Goal: Use online tool/utility: Utilize a website feature to perform a specific function

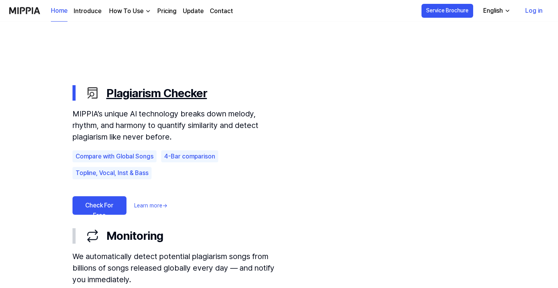
scroll to position [396, 0]
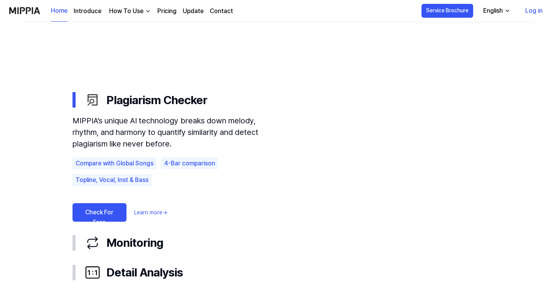
click at [113, 214] on link "Check For Free" at bounding box center [99, 212] width 54 height 18
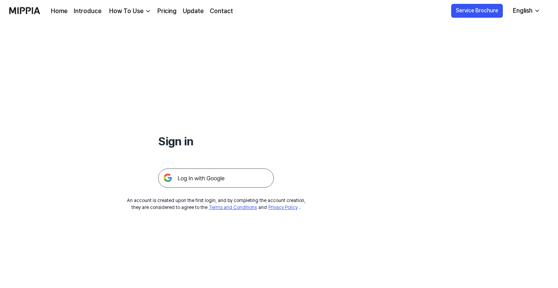
click at [207, 187] on img at bounding box center [216, 177] width 116 height 19
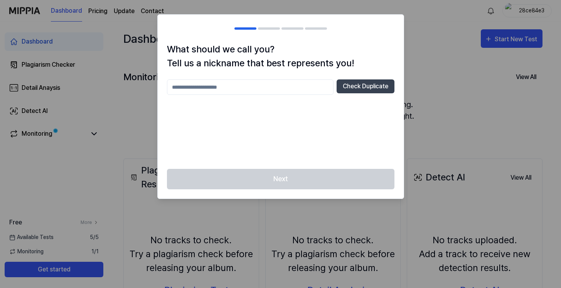
click at [260, 92] on input "text" at bounding box center [250, 86] width 166 height 15
type input "*****"
click at [363, 89] on button "Check Duplicate" at bounding box center [365, 86] width 58 height 14
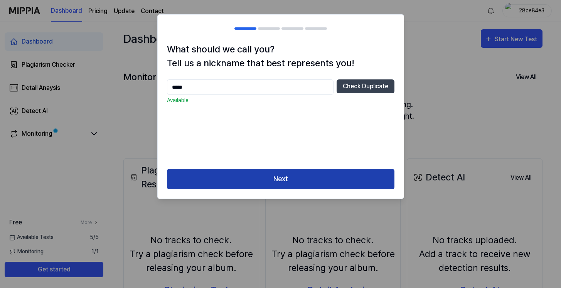
click at [299, 181] on button "Next" at bounding box center [280, 179] width 227 height 20
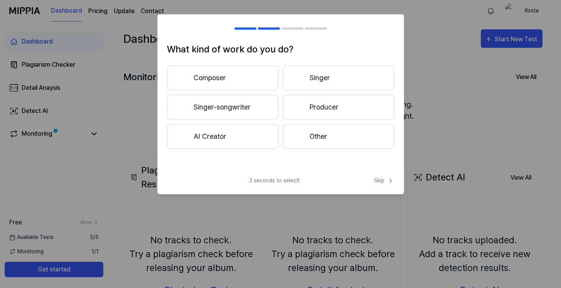
click at [344, 80] on button "Singer" at bounding box center [338, 77] width 111 height 25
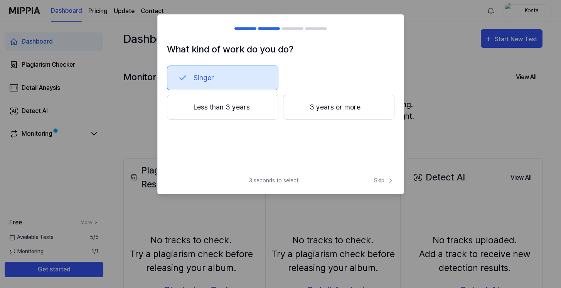
click at [262, 111] on button "Less than 3 years" at bounding box center [222, 107] width 111 height 25
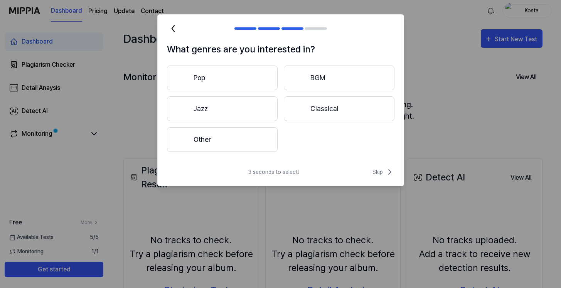
click at [254, 143] on button "Other" at bounding box center [222, 139] width 111 height 25
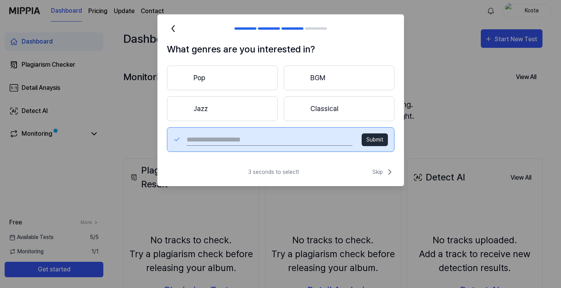
click at [235, 108] on button "Jazz" at bounding box center [222, 108] width 111 height 25
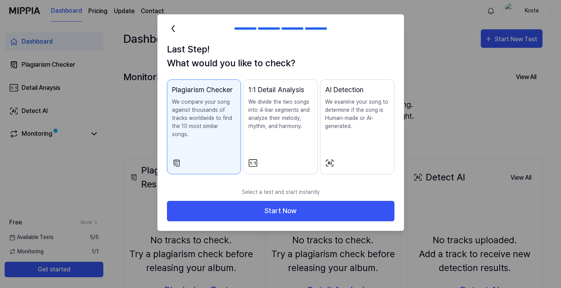
click at [175, 25] on icon at bounding box center [173, 28] width 12 height 12
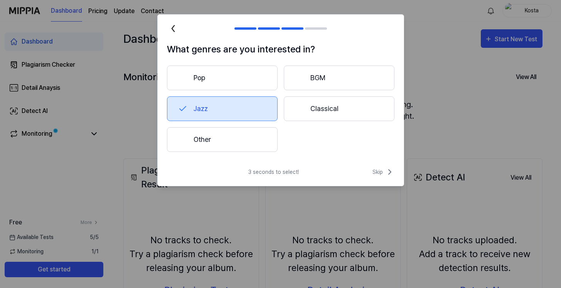
click at [232, 143] on button "Other" at bounding box center [222, 139] width 111 height 25
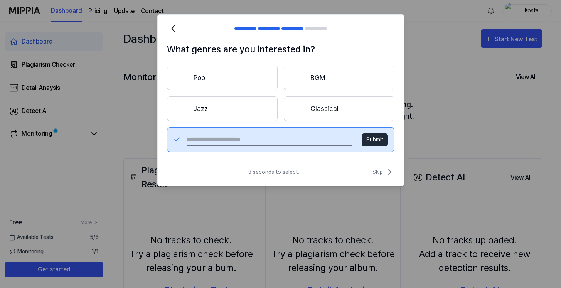
click at [233, 141] on input "text" at bounding box center [268, 139] width 165 height 12
type input "*******"
click at [380, 136] on button "Submit" at bounding box center [374, 139] width 26 height 13
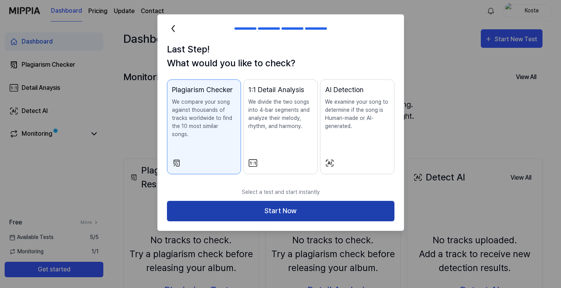
click at [299, 203] on button "Start Now" at bounding box center [280, 211] width 227 height 20
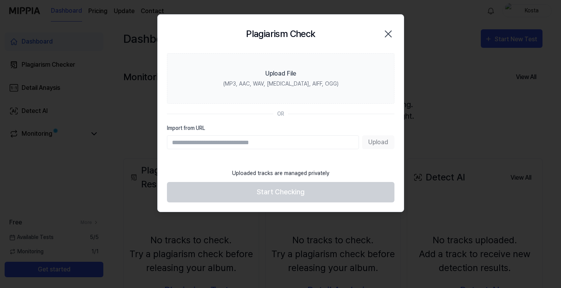
click at [374, 140] on div "Upload" at bounding box center [280, 142] width 227 height 14
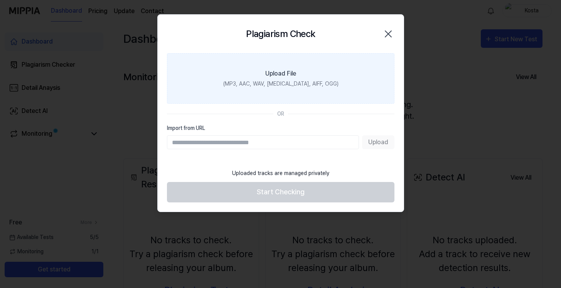
click at [291, 77] on div "Upload File" at bounding box center [280, 73] width 31 height 9
click at [0, 0] on input "Upload File (MP3, AAC, WAV, [MEDICAL_DATA], AIFF, OGG)" at bounding box center [0, 0] width 0 height 0
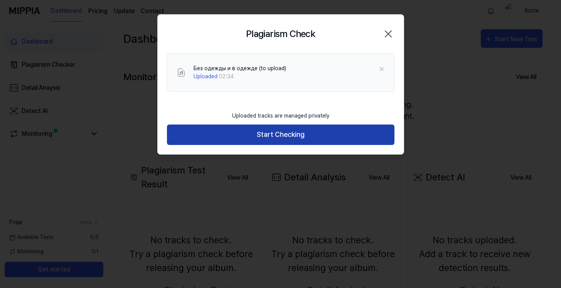
click at [295, 135] on button "Start Checking" at bounding box center [280, 134] width 227 height 20
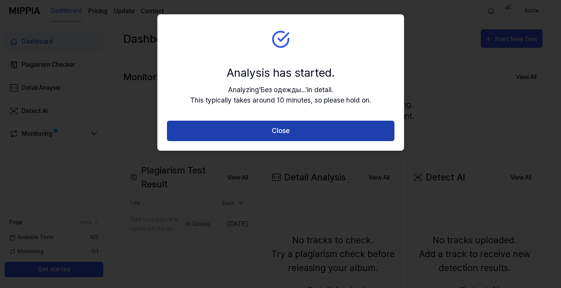
click at [287, 126] on button "Close" at bounding box center [280, 131] width 227 height 20
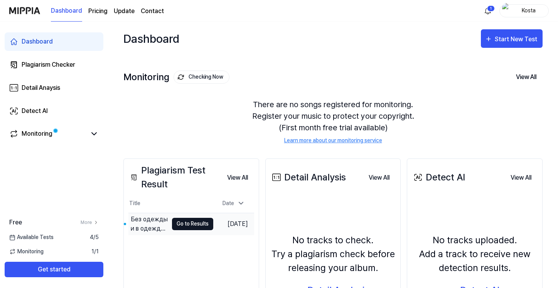
click at [176, 222] on button "Go to Results" at bounding box center [192, 224] width 41 height 12
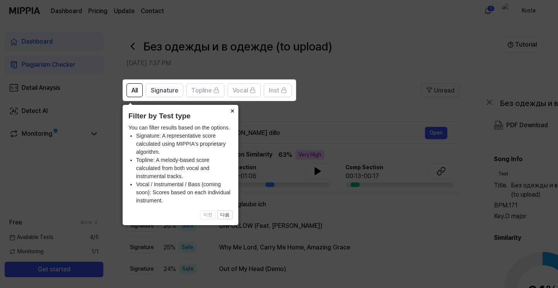
click at [231, 108] on button "×" at bounding box center [232, 110] width 12 height 11
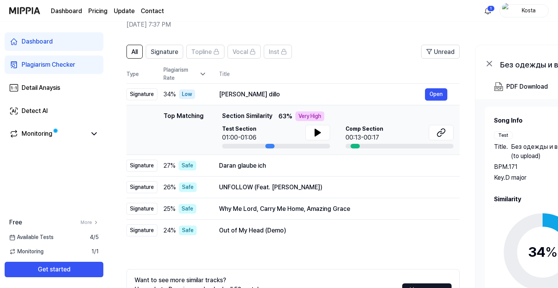
scroll to position [39, 0]
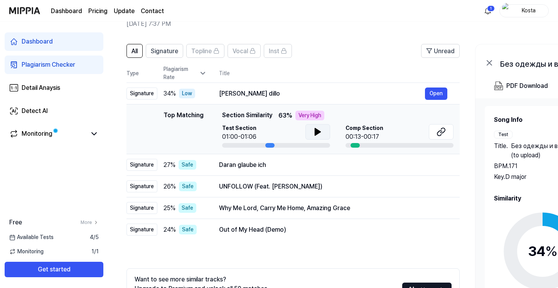
click at [321, 132] on button at bounding box center [317, 131] width 25 height 15
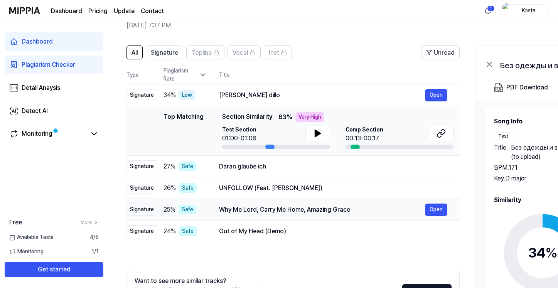
scroll to position [37, 0]
click at [313, 134] on icon at bounding box center [317, 133] width 9 height 9
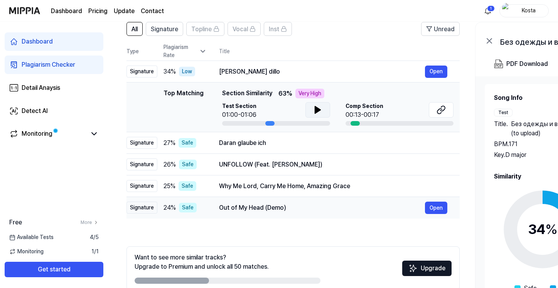
scroll to position [63, 0]
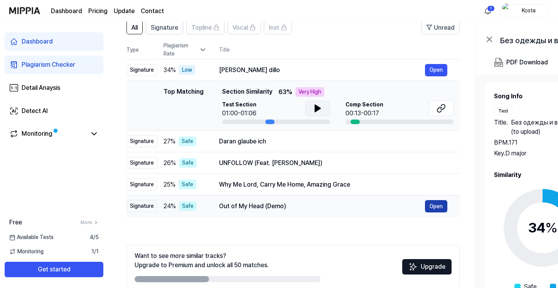
click at [436, 207] on button "Open" at bounding box center [436, 206] width 22 height 12
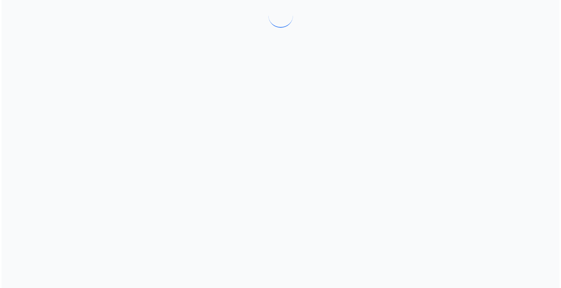
scroll to position [0, 0]
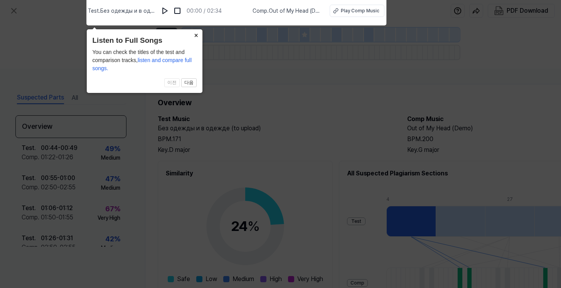
click at [194, 35] on button "×" at bounding box center [196, 34] width 12 height 11
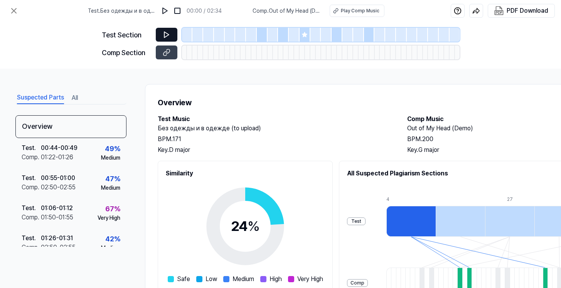
click at [164, 34] on icon at bounding box center [167, 35] width 8 height 8
click at [168, 34] on icon at bounding box center [166, 35] width 5 height 6
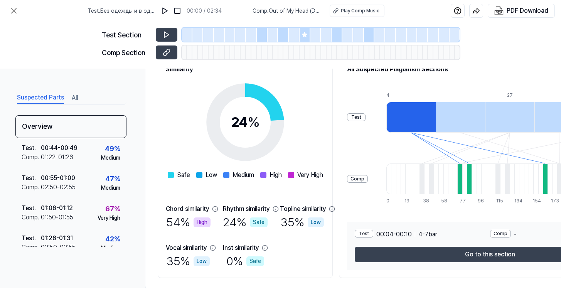
scroll to position [92, 0]
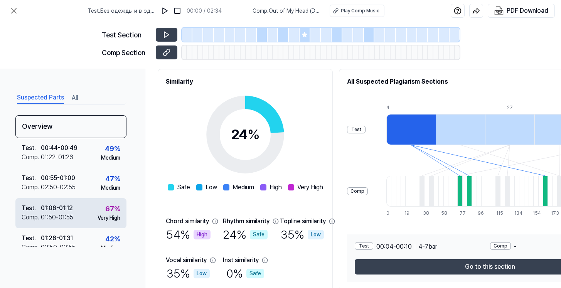
click at [60, 217] on div "01:50 - 01:55" at bounding box center [57, 217] width 32 height 9
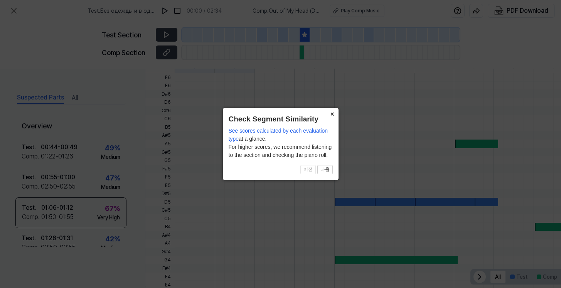
click at [331, 115] on button "×" at bounding box center [332, 113] width 12 height 11
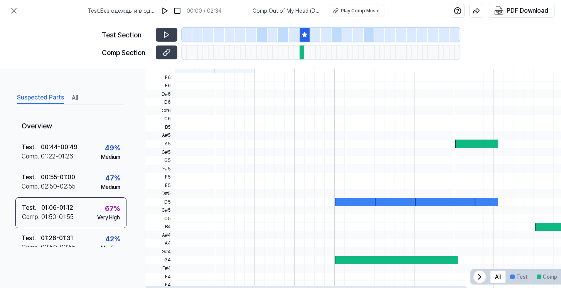
click at [345, 203] on div at bounding box center [355, 202] width 43 height 8
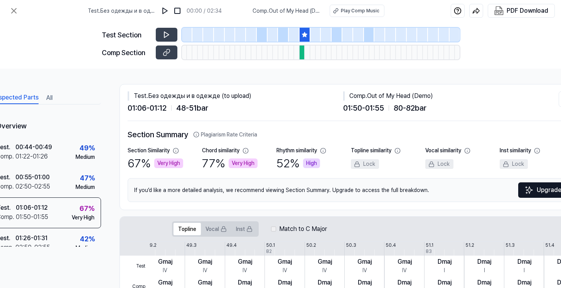
scroll to position [0, 24]
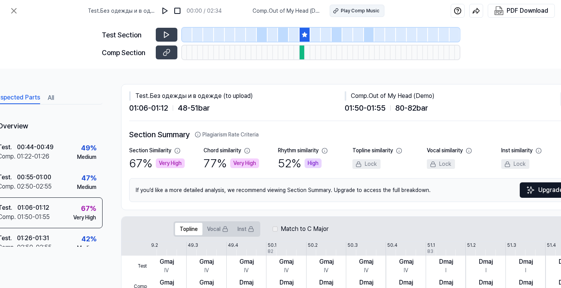
click at [351, 12] on div "Play Comp Music" at bounding box center [360, 10] width 39 height 7
click at [165, 52] on icon at bounding box center [167, 53] width 8 height 8
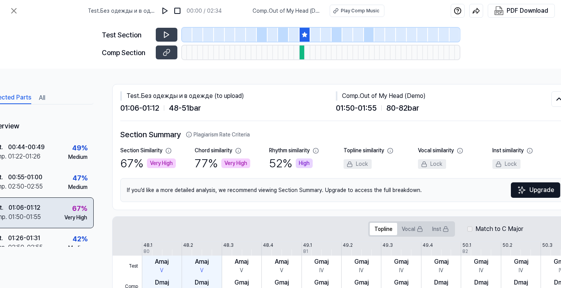
scroll to position [0, 0]
